Goal: Task Accomplishment & Management: Use online tool/utility

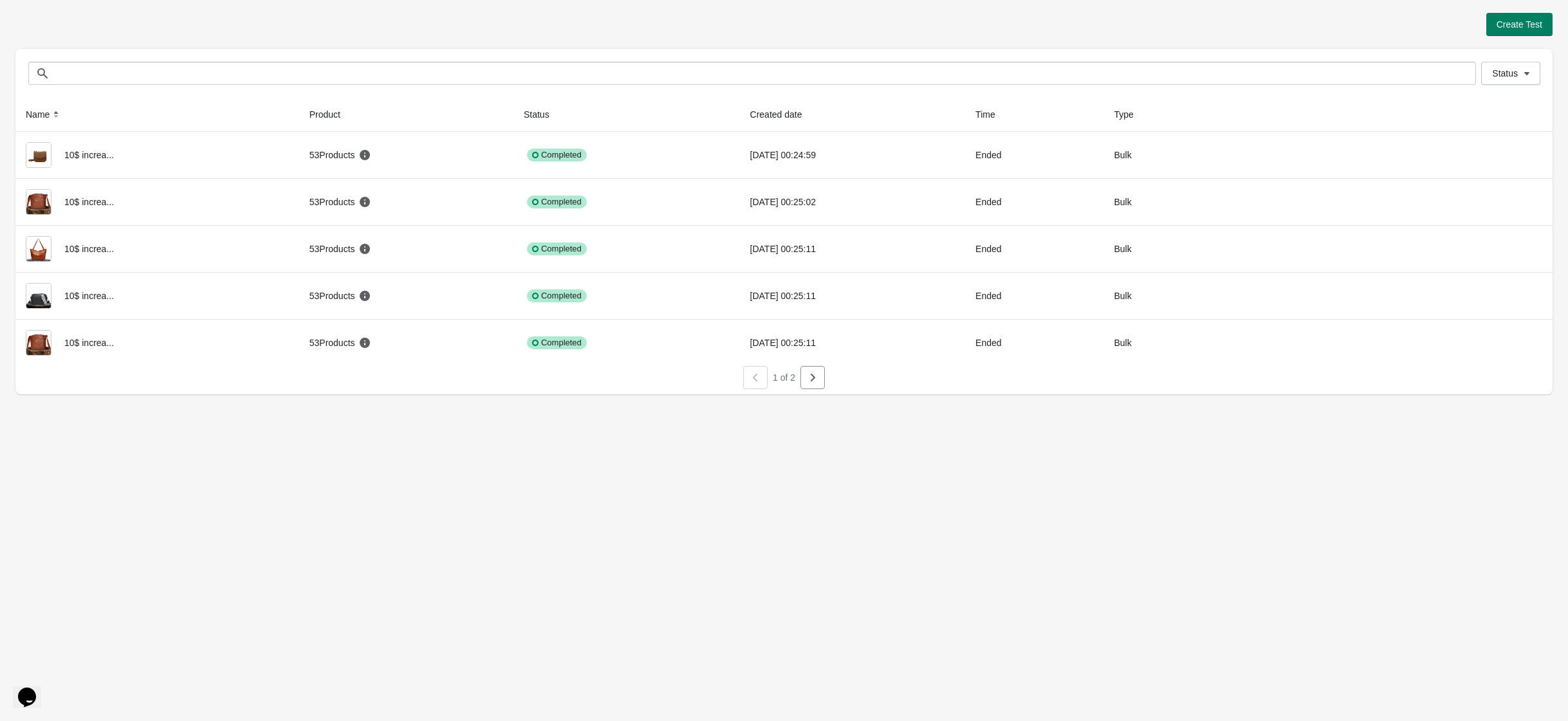
click at [826, 379] on div "1 of 2" at bounding box center [779, 372] width 1547 height 33
click at [824, 379] on button "button" at bounding box center [812, 377] width 24 height 23
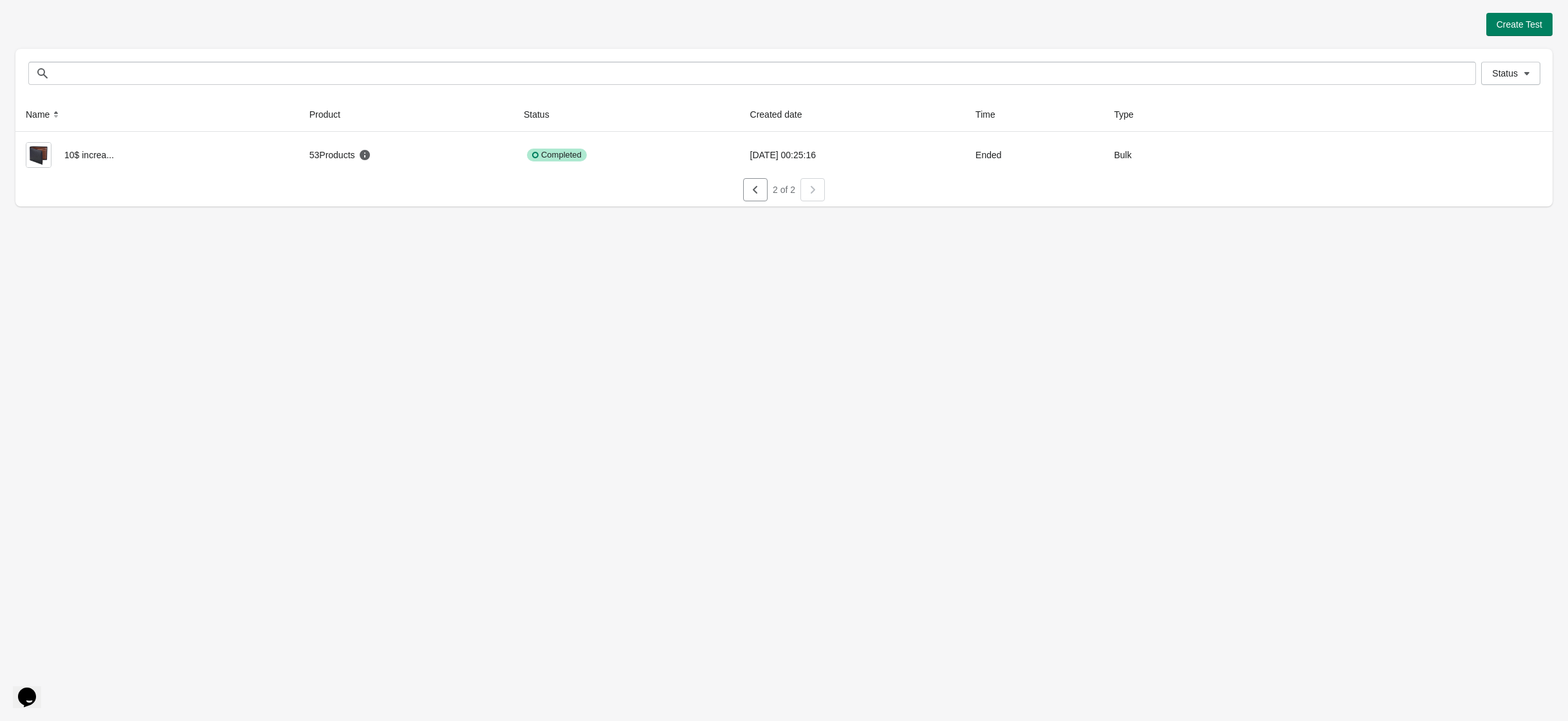
click at [764, 193] on button "button" at bounding box center [755, 189] width 24 height 23
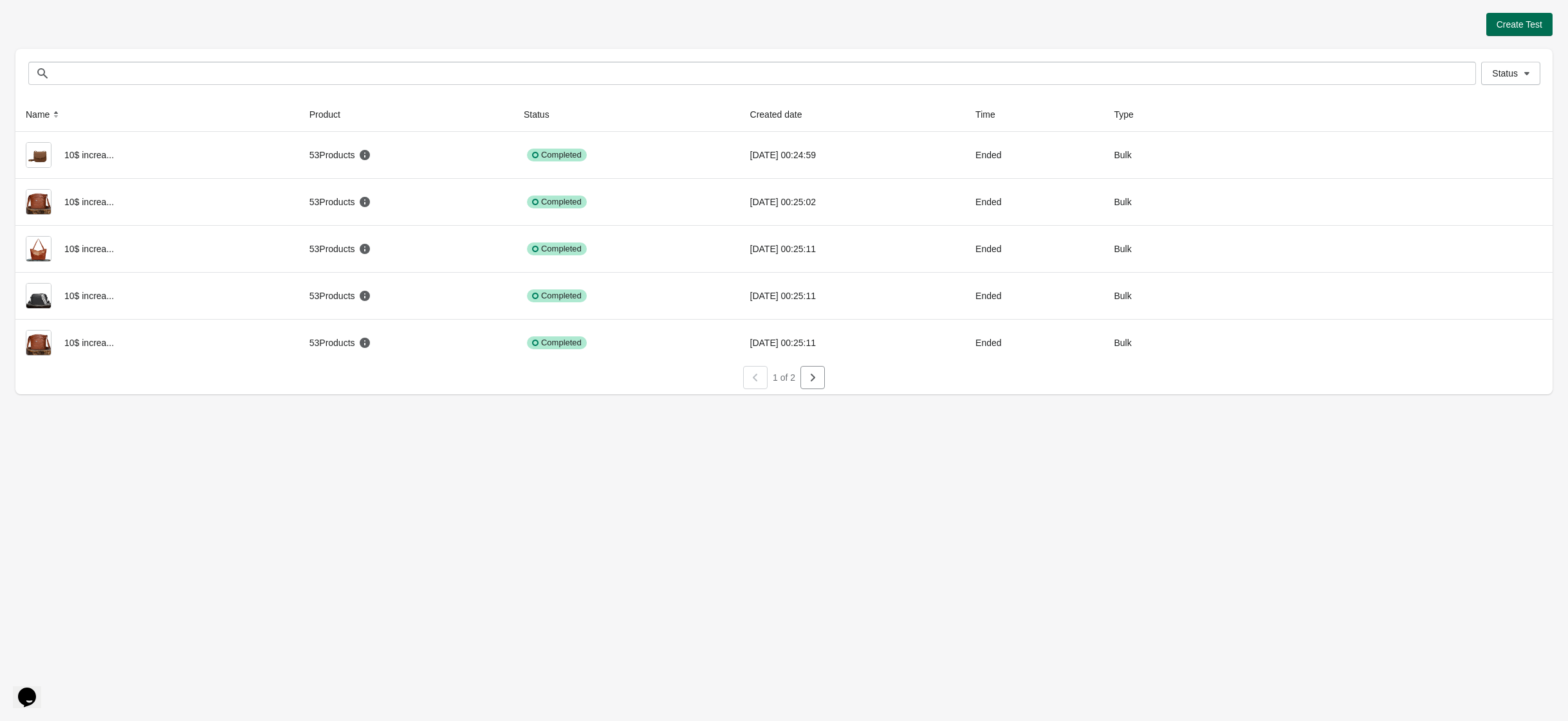
click at [1514, 32] on button "Create Test" at bounding box center [1520, 24] width 66 height 23
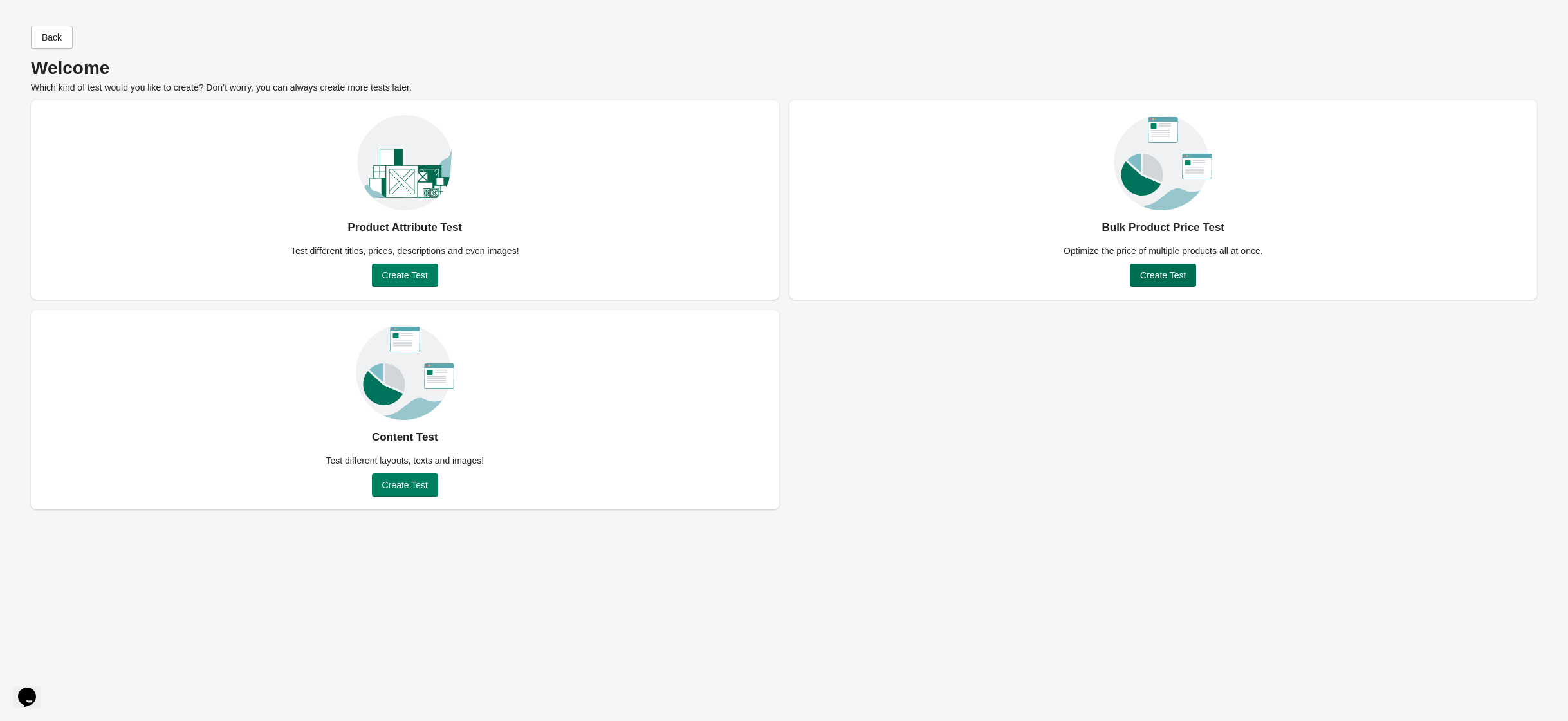
click at [1177, 276] on span "Create Test" at bounding box center [1163, 275] width 46 height 10
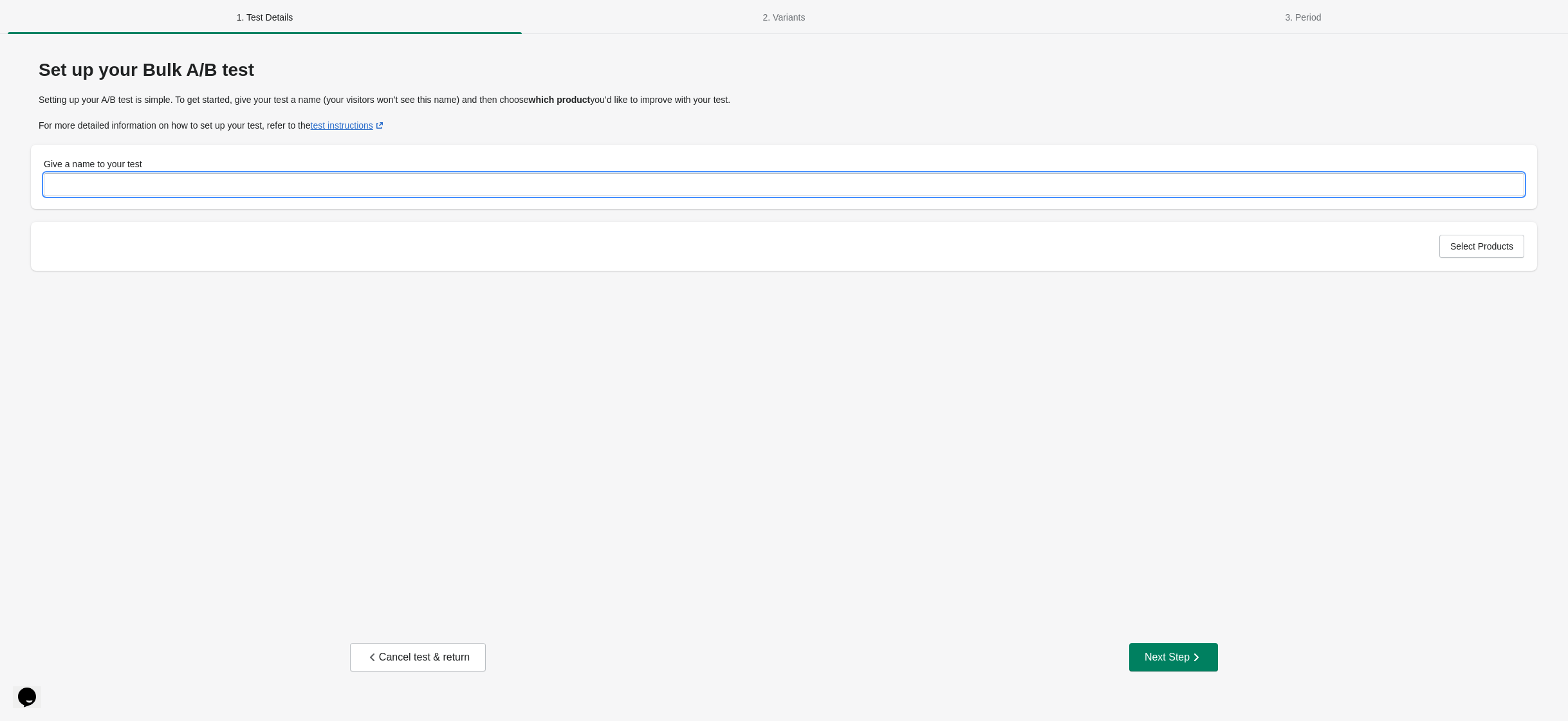
click at [95, 194] on input "Give a name to your test" at bounding box center [784, 184] width 1481 height 23
type input "**********"
click at [1463, 251] on span "Select Products" at bounding box center [1482, 246] width 63 height 10
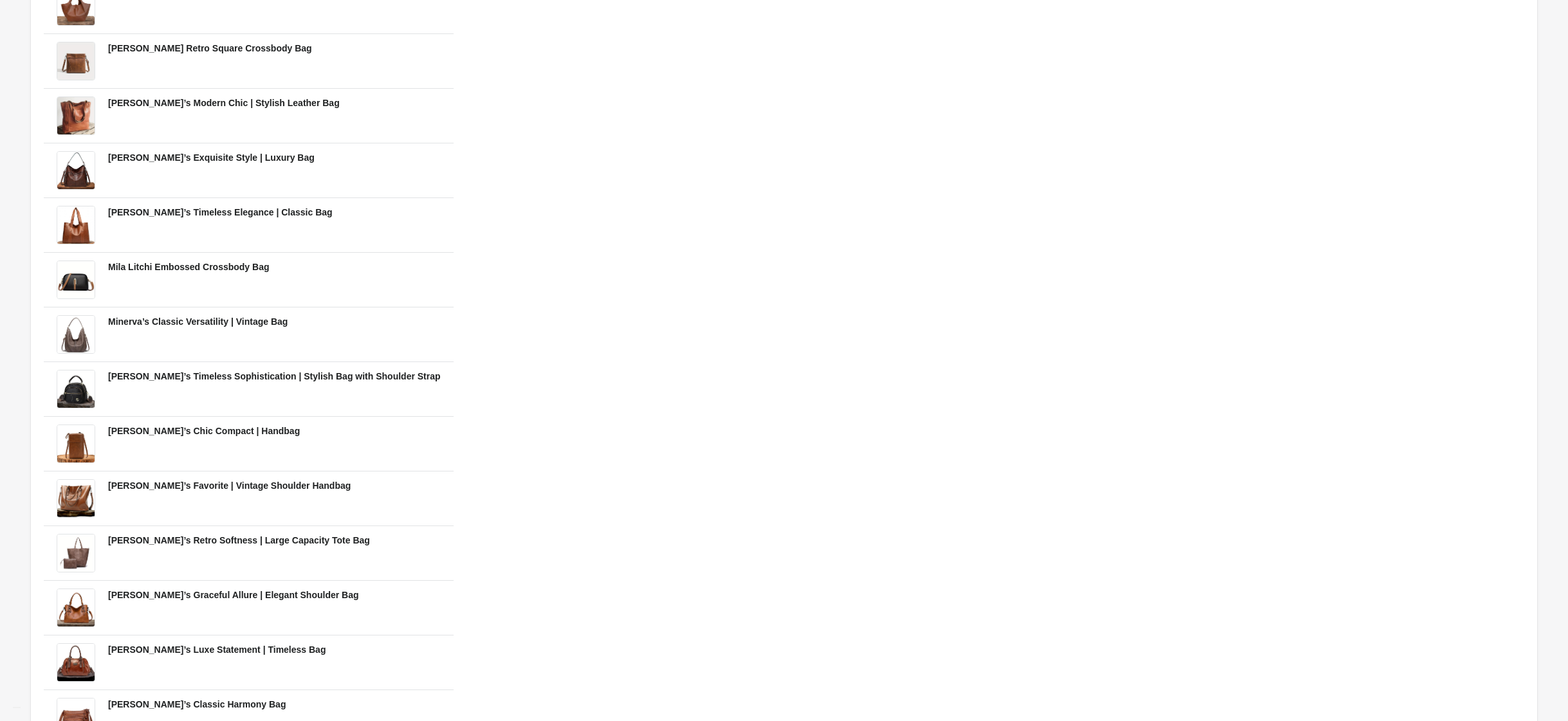
scroll to position [1900, 0]
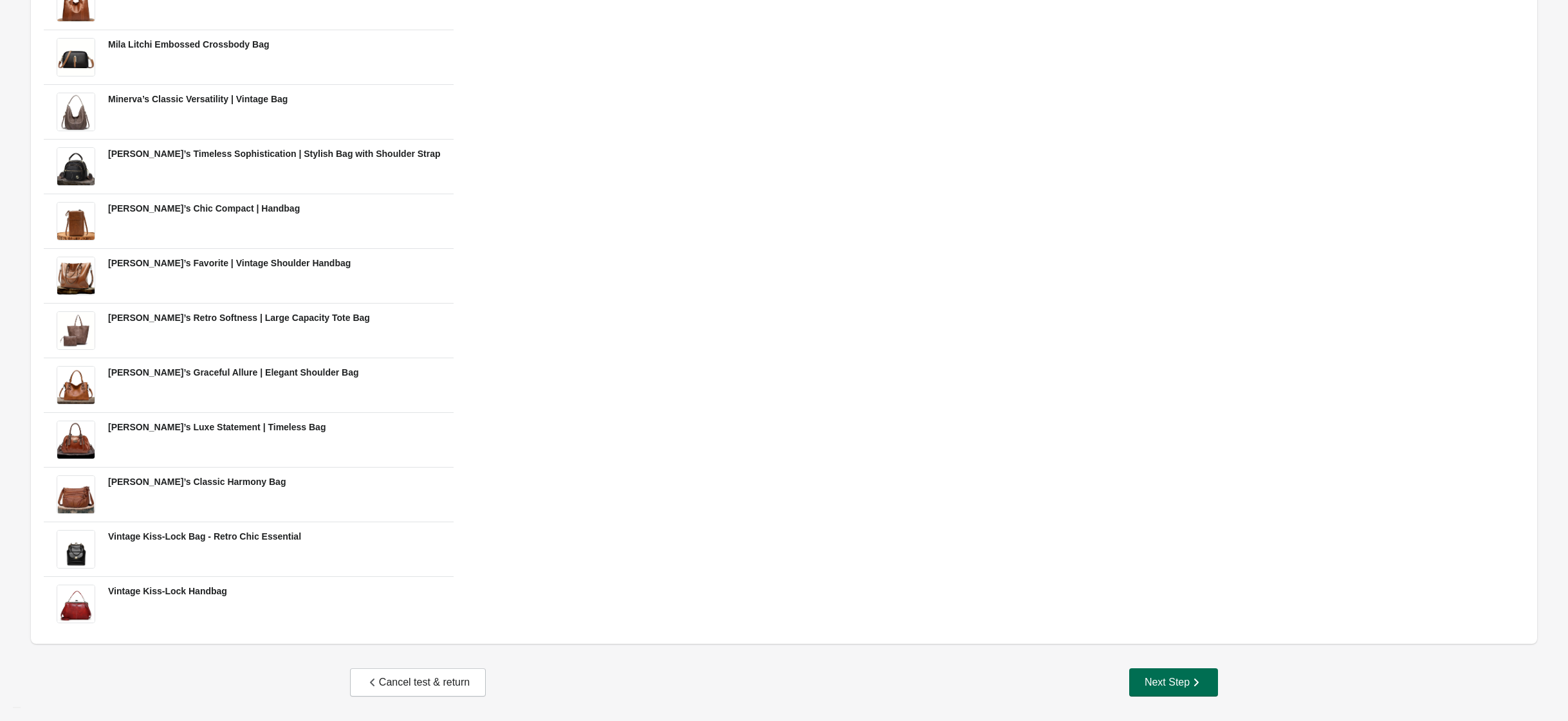
click at [1172, 673] on button "Next Step" at bounding box center [1174, 683] width 89 height 28
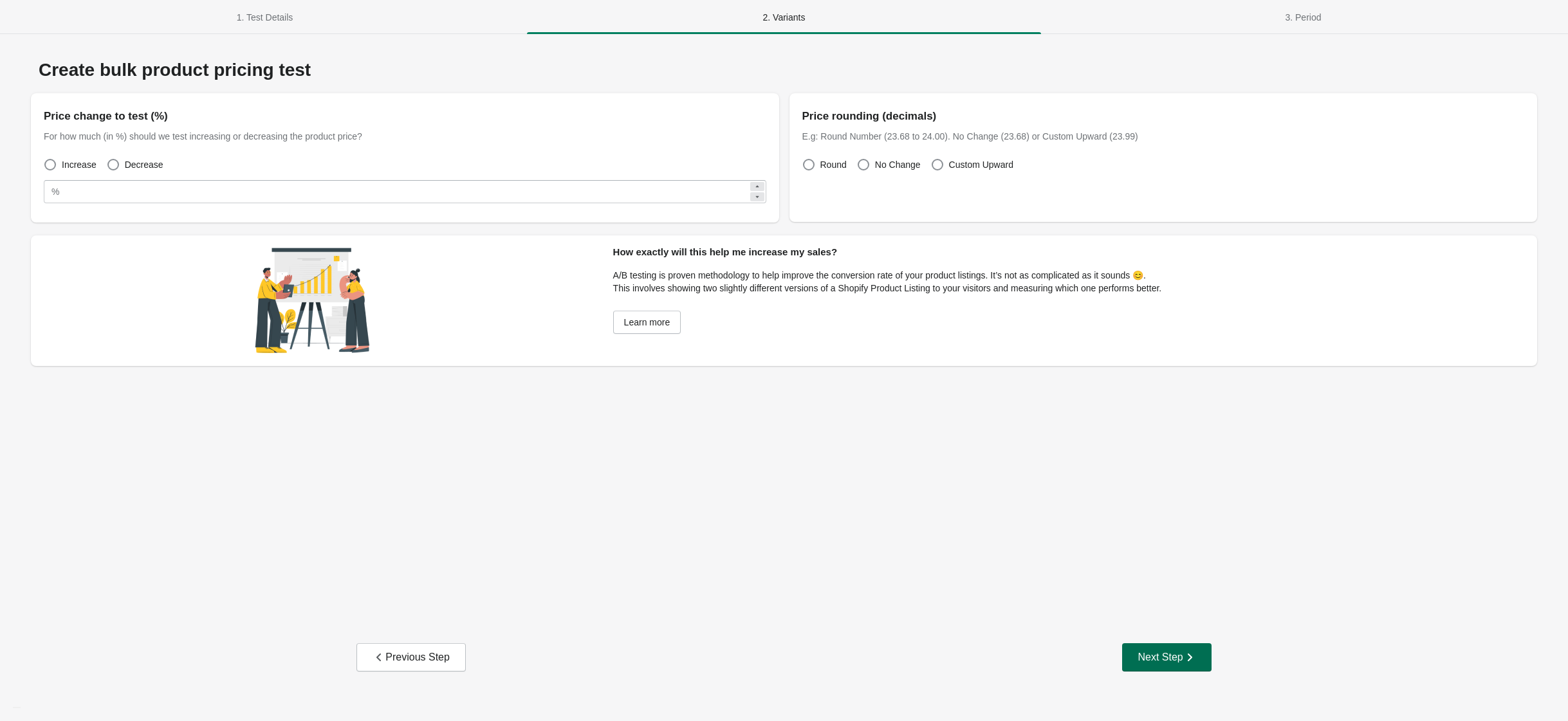
scroll to position [0, 0]
click at [932, 167] on span at bounding box center [938, 165] width 12 height 12
click at [757, 184] on icon at bounding box center [757, 187] width 7 height 7
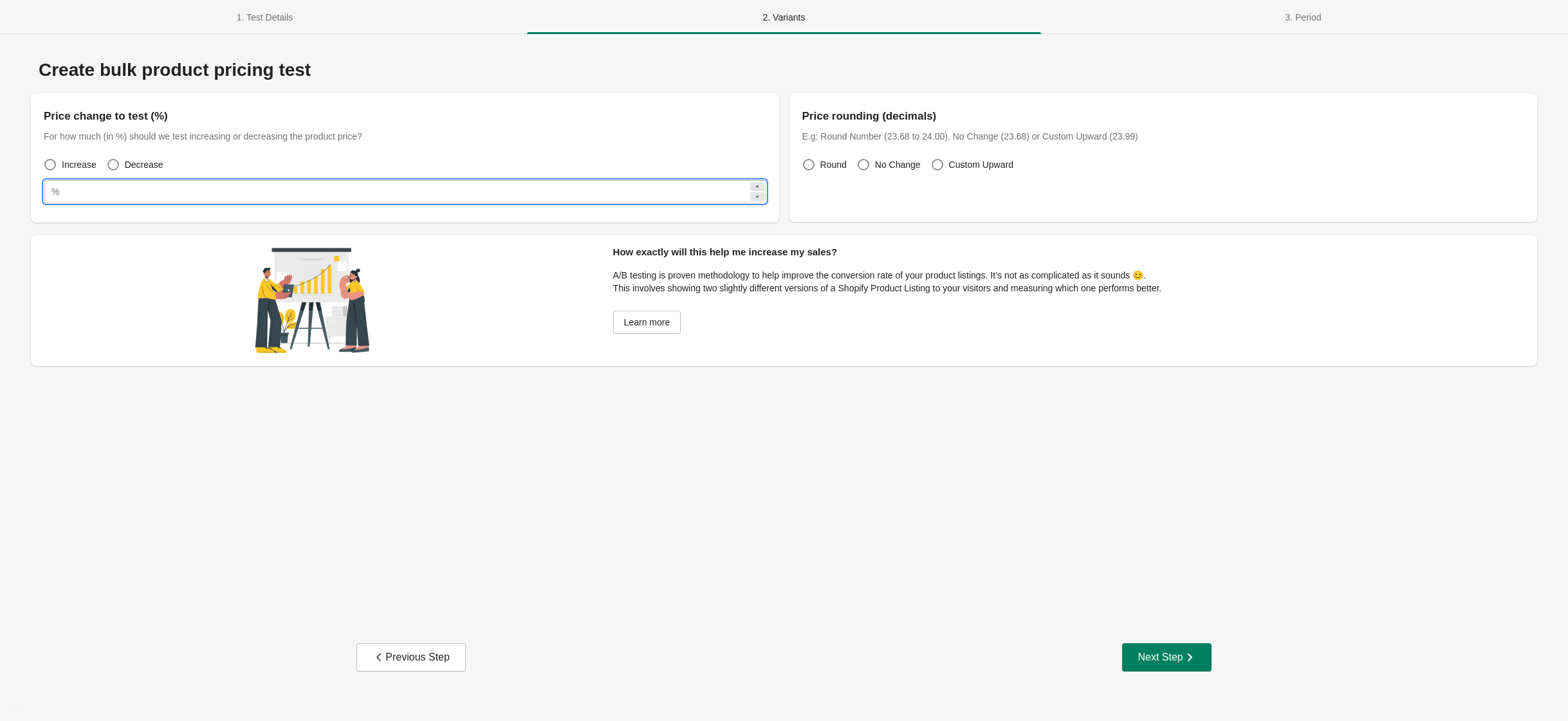
click at [757, 184] on icon at bounding box center [757, 187] width 7 height 7
type input "**"
click at [1160, 659] on div "Next Step" at bounding box center [1166, 657] width 58 height 13
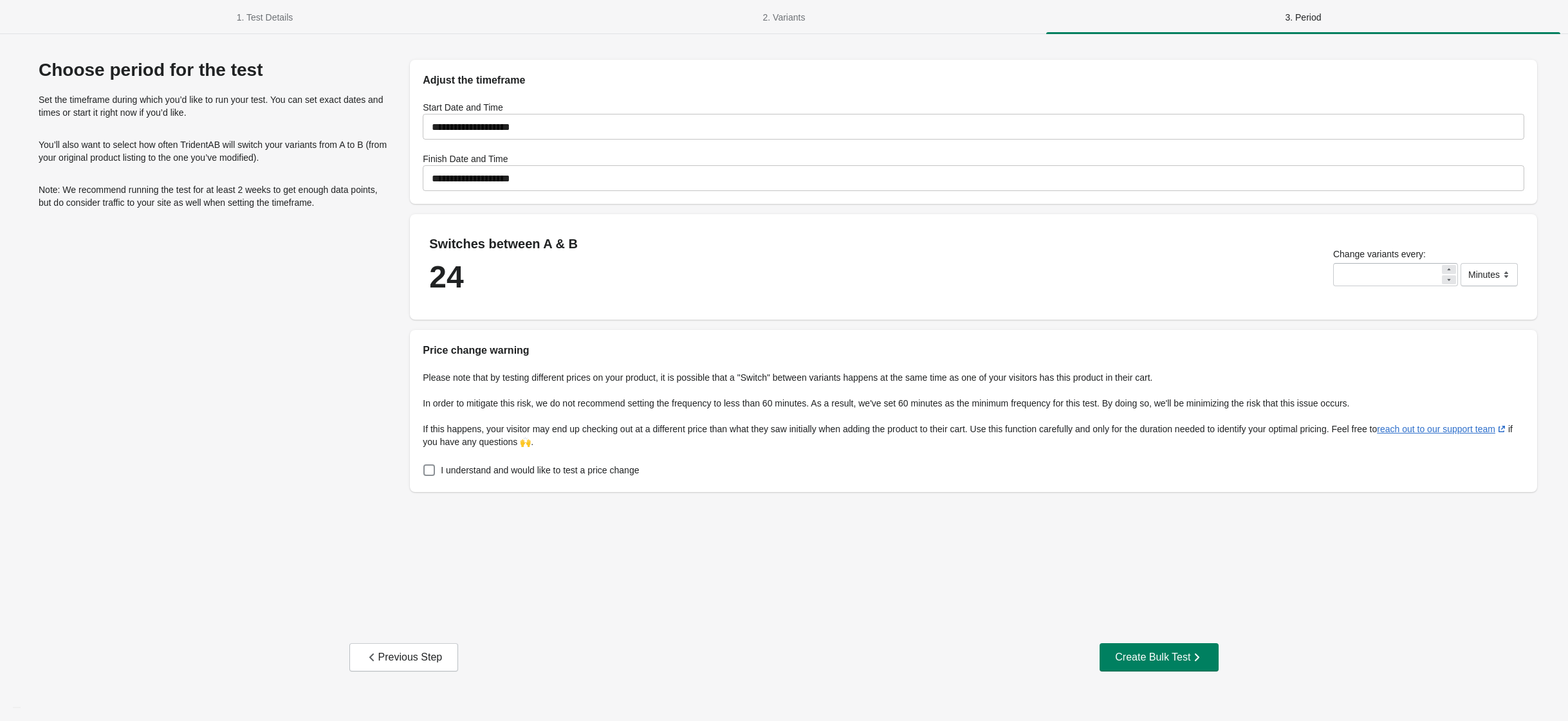
click at [1450, 269] on icon at bounding box center [1449, 269] width 7 height 7
click at [1452, 278] on div at bounding box center [1449, 280] width 14 height 9
click at [608, 466] on span "I understand and would like to test a price change" at bounding box center [540, 470] width 198 height 13
click at [1443, 267] on div at bounding box center [1449, 269] width 14 height 9
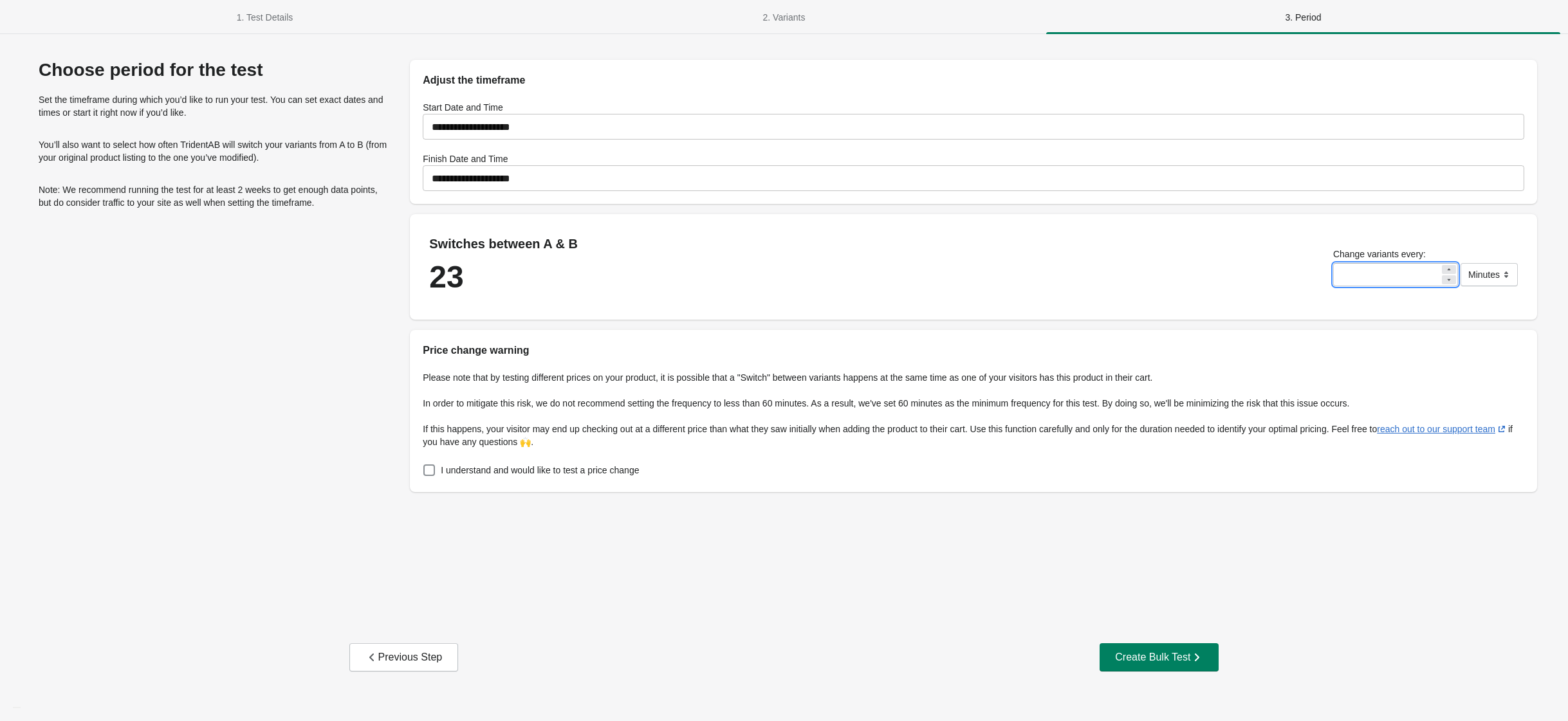
click at [1443, 267] on div at bounding box center [1449, 269] width 14 height 9
click at [1443, 266] on div at bounding box center [1449, 269] width 14 height 9
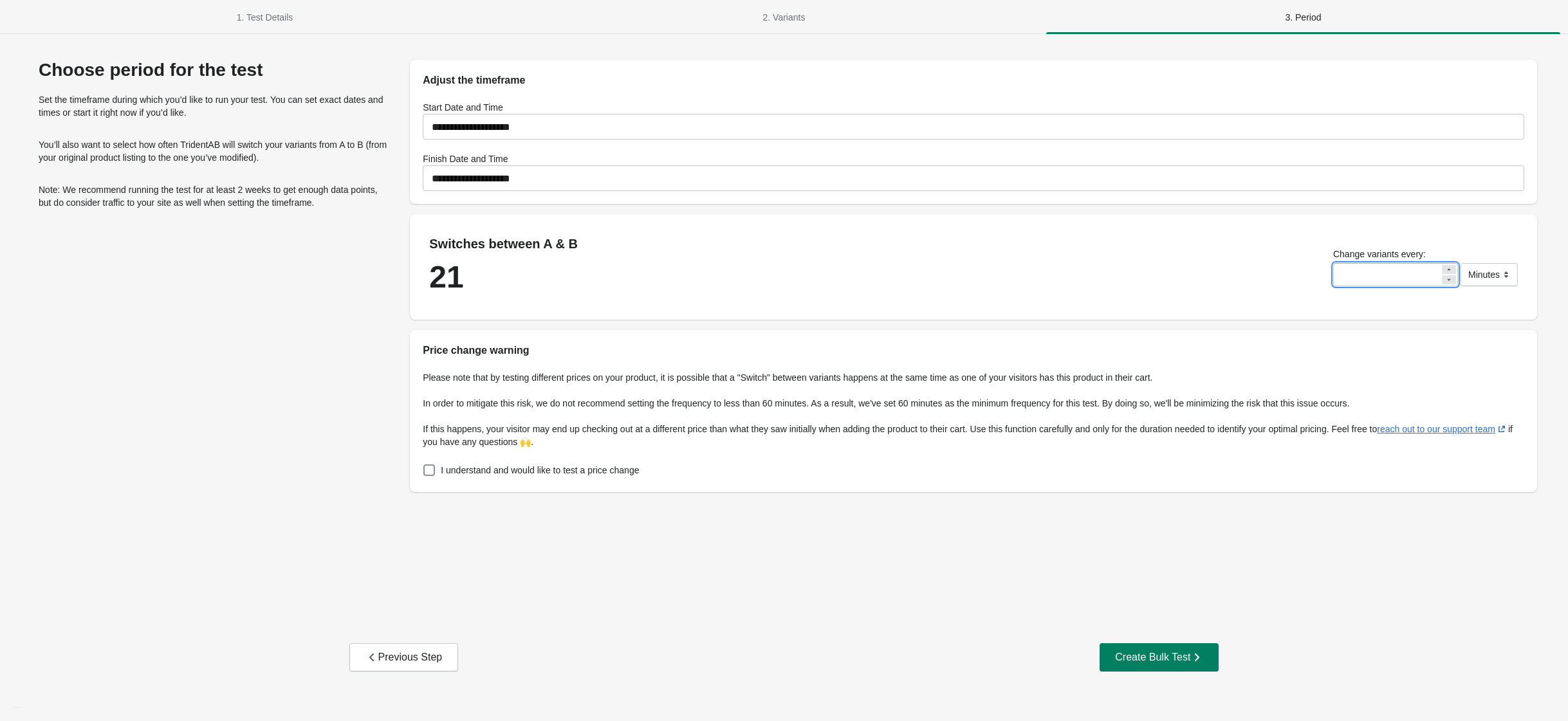
click at [1443, 266] on div at bounding box center [1449, 269] width 14 height 9
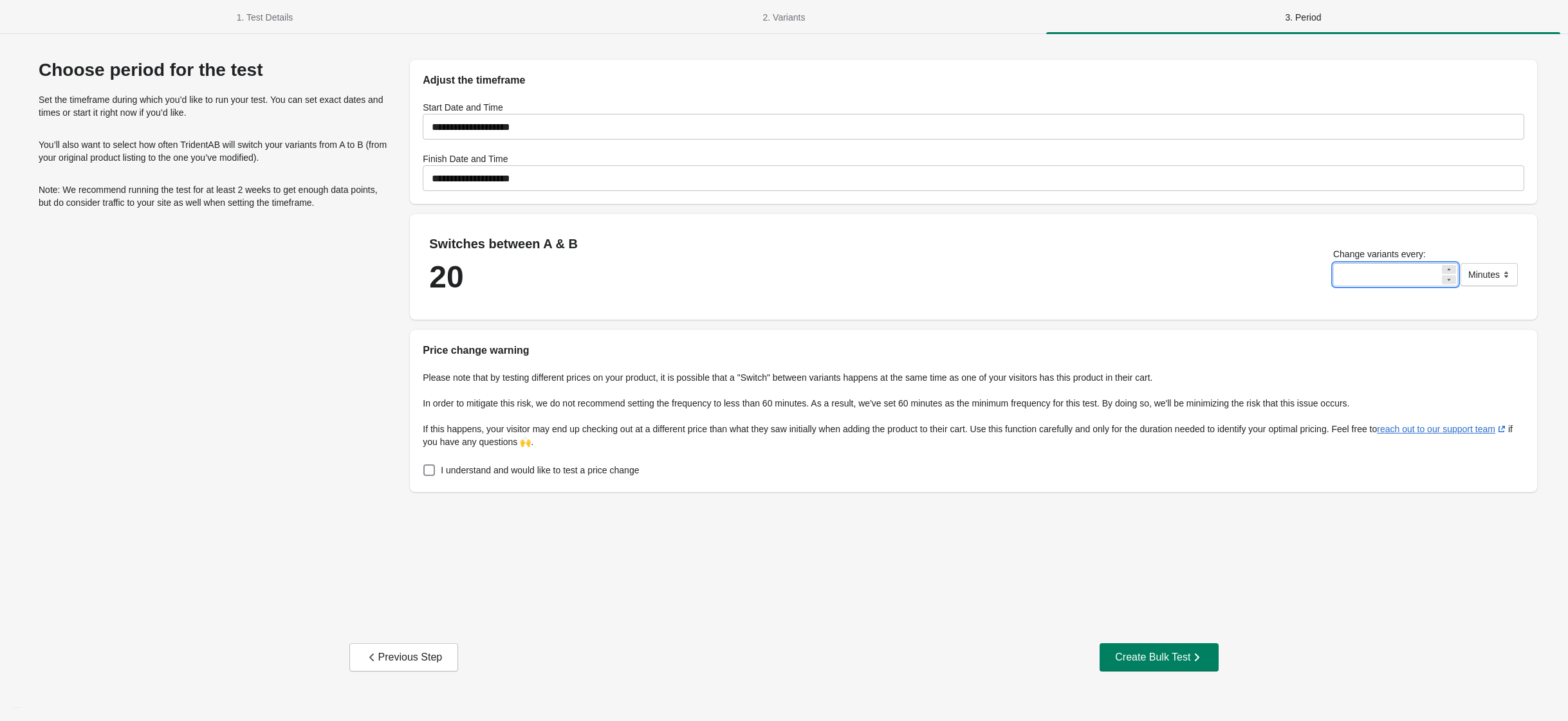
click at [1443, 266] on div at bounding box center [1449, 269] width 14 height 9
click at [1446, 266] on icon at bounding box center [1449, 269] width 7 height 7
type input "**"
click at [500, 174] on input "**********" at bounding box center [974, 178] width 1101 height 36
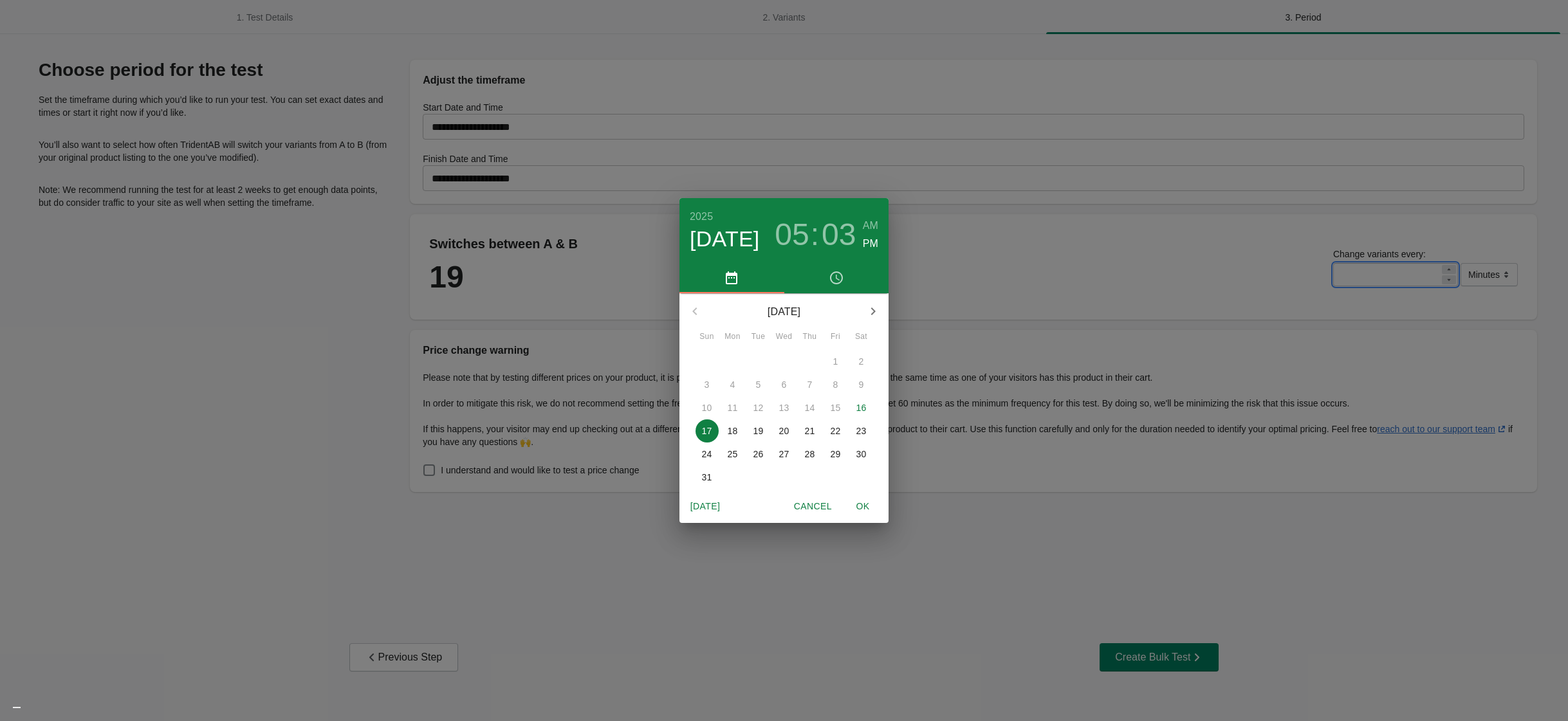
drag, startPoint x: 710, startPoint y: 454, endPoint x: 841, endPoint y: 504, distance: 140.2
click at [711, 452] on p "24" at bounding box center [707, 454] width 10 height 13
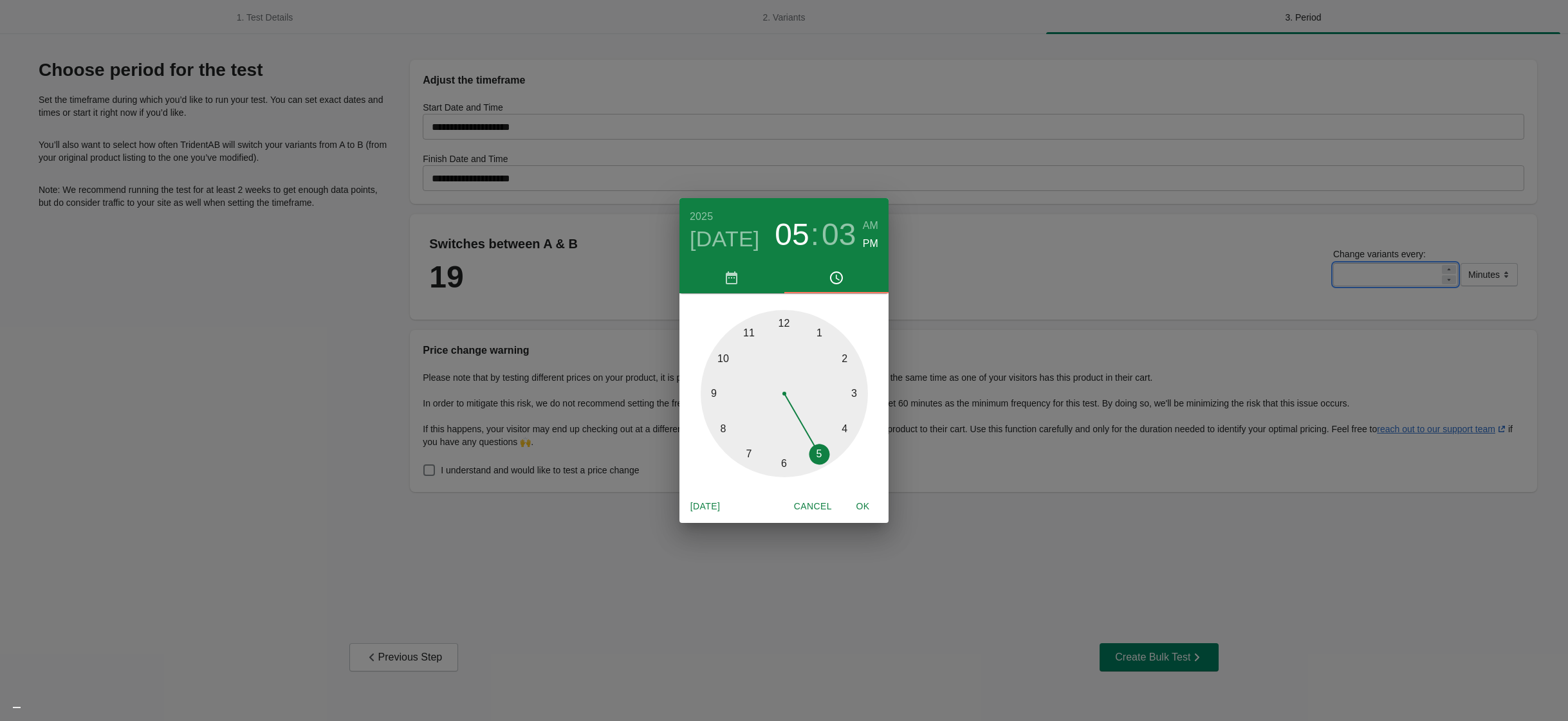
click at [858, 508] on span "OK" at bounding box center [863, 507] width 31 height 16
type input "**********"
